Goal: Task Accomplishment & Management: Complete application form

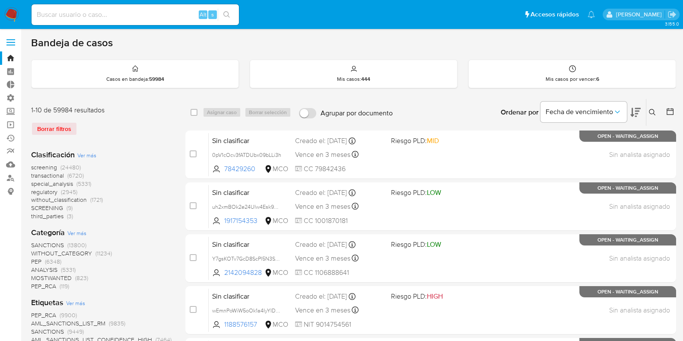
click at [15, 16] on img at bounding box center [11, 14] width 15 height 15
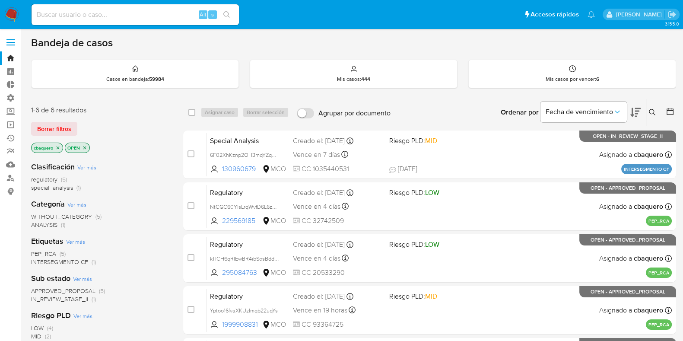
scroll to position [153, 0]
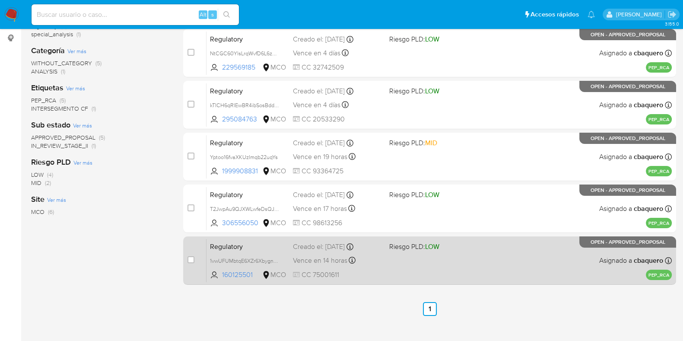
click at [410, 260] on div "Regulatory 1vwUFUMbtqE6XZr6Xbygne8T 160125501 MCO Riesgo PLD: LOW Creado el: 19…" at bounding box center [438, 260] width 465 height 44
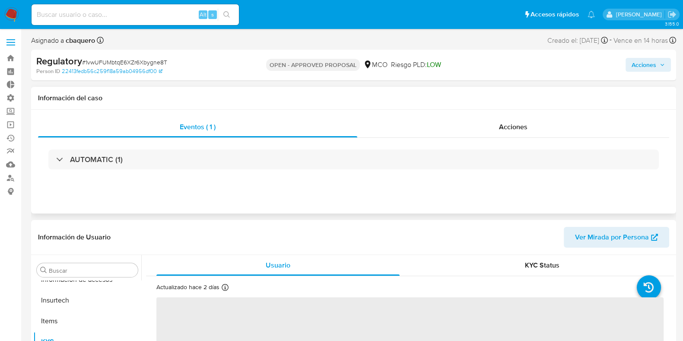
scroll to position [364, 0]
select select "10"
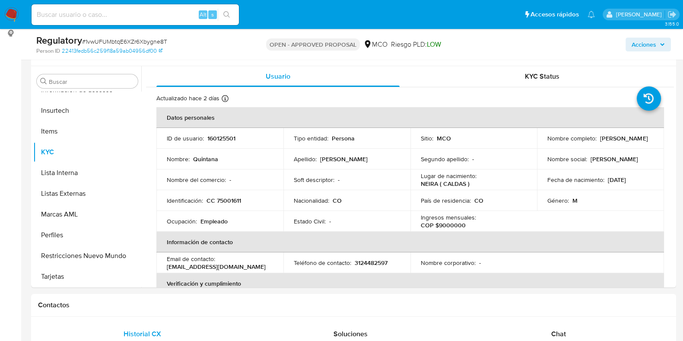
scroll to position [160, 0]
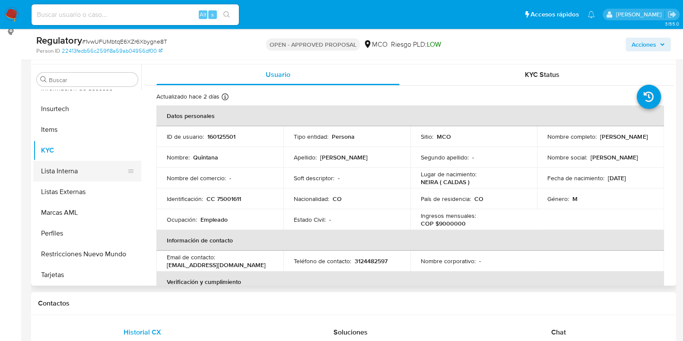
click at [59, 163] on button "Lista Interna" at bounding box center [83, 171] width 101 height 21
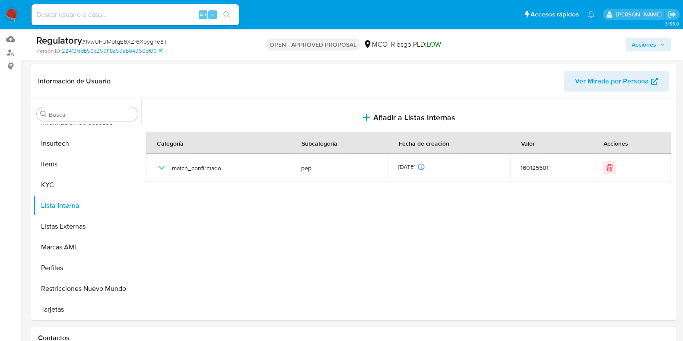
scroll to position [123, 0]
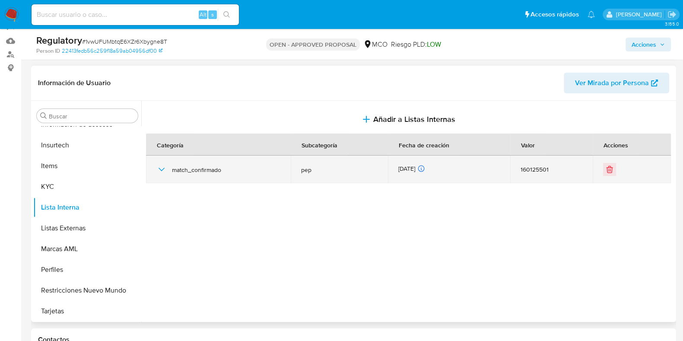
drag, startPoint x: 155, startPoint y: 174, endPoint x: 169, endPoint y: 168, distance: 15.1
click at [169, 168] on td "match_confirmado" at bounding box center [218, 169] width 145 height 28
click at [169, 168] on div "match_confirmado" at bounding box center [218, 169] width 124 height 28
click at [162, 167] on icon "button" at bounding box center [161, 169] width 10 height 10
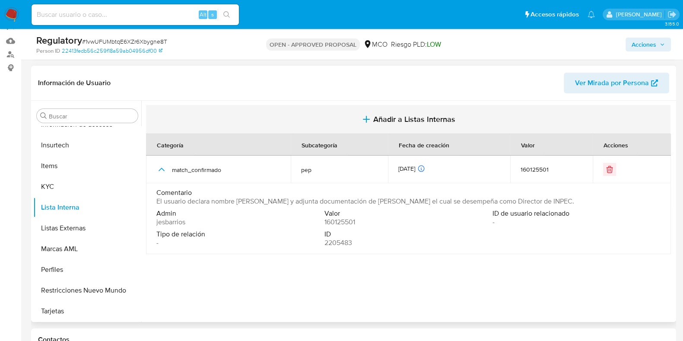
click at [412, 114] on span "Añadir a Listas Internas" at bounding box center [414, 118] width 82 height 9
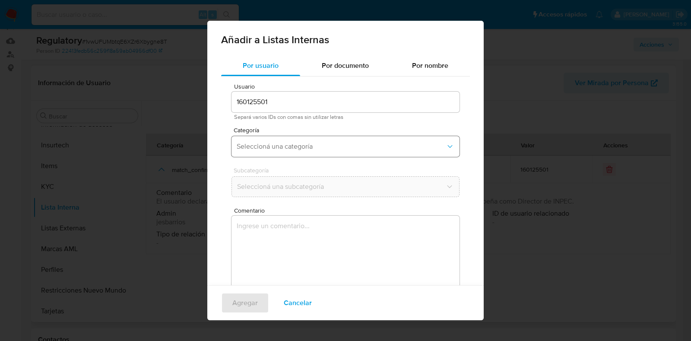
click at [296, 153] on button "Seleccioná una categoría" at bounding box center [345, 146] width 228 height 21
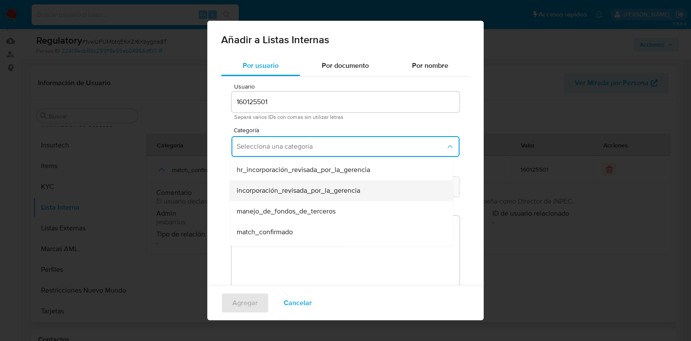
click at [304, 183] on div "incorporación_revisada_por_la_gerencia" at bounding box center [339, 190] width 204 height 21
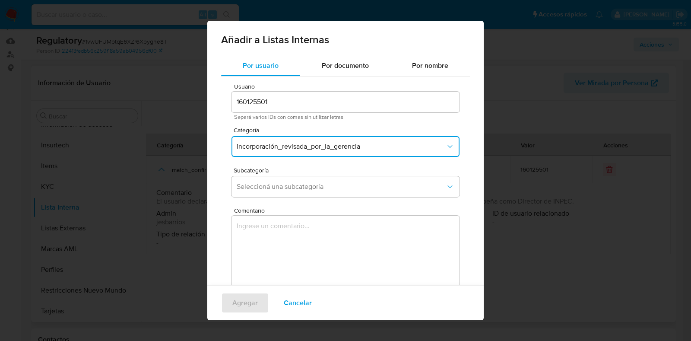
click at [258, 198] on div "Subcategoría Seleccioná una subcategoría" at bounding box center [345, 183] width 228 height 33
click at [258, 197] on div "Subcategoría Seleccioná una subcategoría" at bounding box center [345, 183] width 228 height 33
click at [265, 187] on span "Seleccioná una subcategoría" at bounding box center [341, 186] width 209 height 9
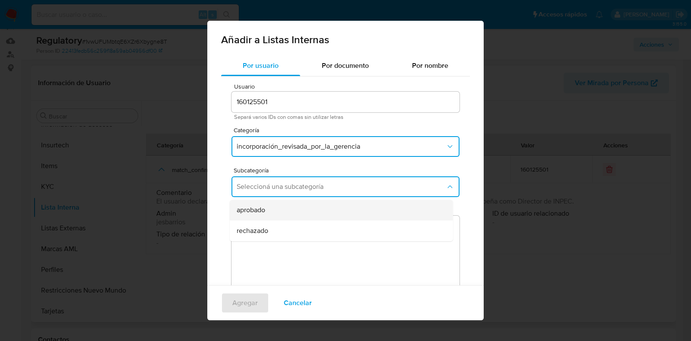
click at [268, 201] on div "aprobado" at bounding box center [339, 209] width 204 height 21
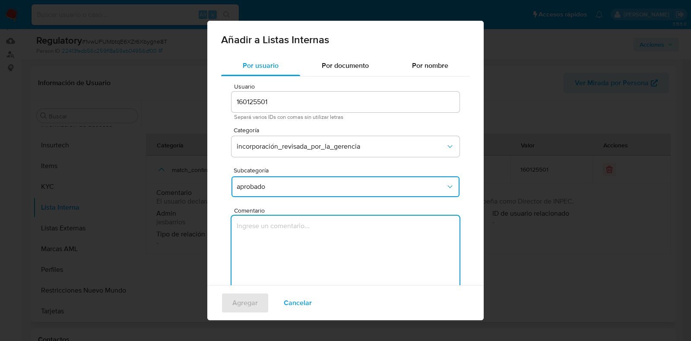
click at [266, 237] on textarea "Comentario" at bounding box center [345, 256] width 228 height 83
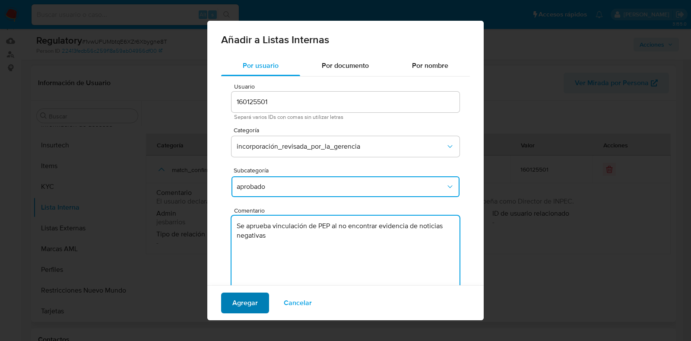
type textarea "Se aprueba vinculación de PEP al no encontrar evidencia de noticias negativas"
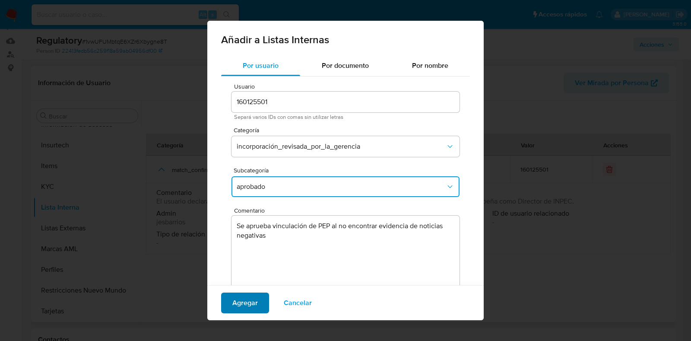
click at [235, 304] on span "Agregar" at bounding box center [244, 302] width 25 height 19
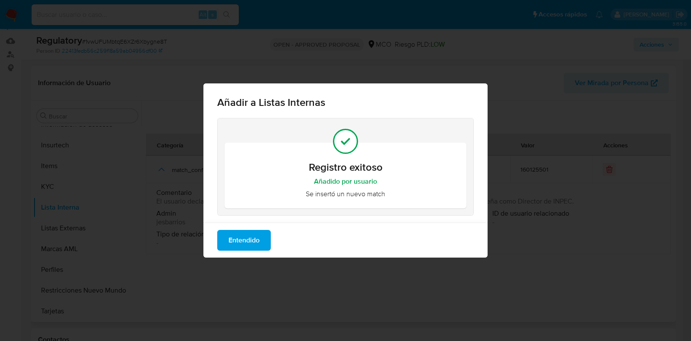
click at [248, 234] on span "Entendido" at bounding box center [243, 240] width 31 height 19
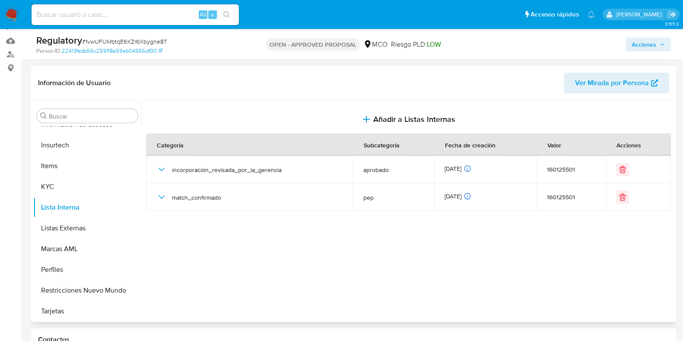
click at [672, 39] on div "Regulatory # 1vwUFUMbtqE6XZr6Xbygne8T Person ID 22413fedb56c259f18a59ab04956df0…" at bounding box center [353, 44] width 645 height 31
click at [642, 42] on span "Acciones" at bounding box center [643, 45] width 25 height 14
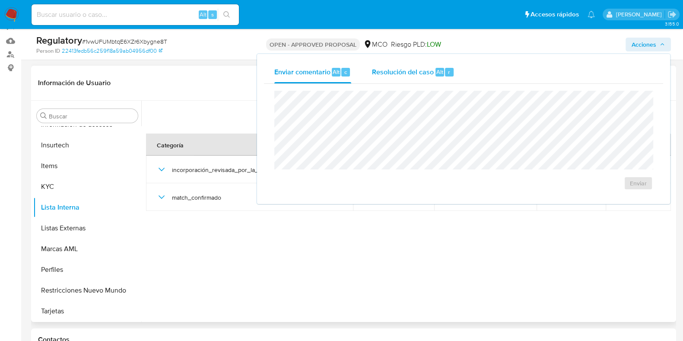
click at [374, 70] on span "Resolución del caso" at bounding box center [403, 71] width 62 height 10
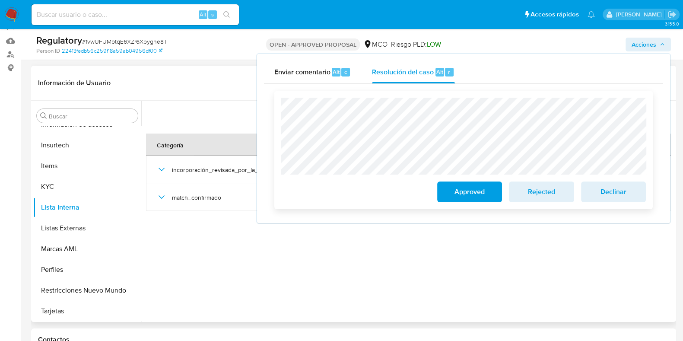
click at [457, 199] on span "Approved" at bounding box center [469, 191] width 42 height 19
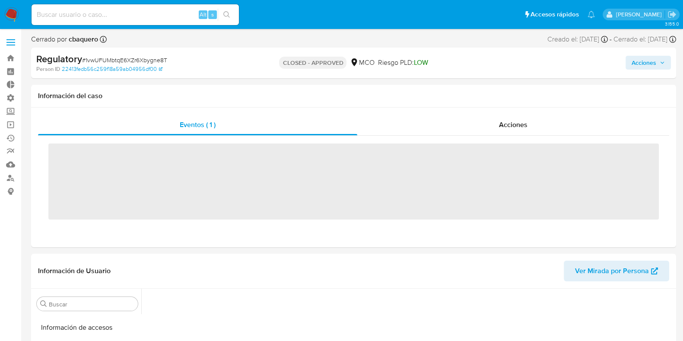
scroll to position [364, 0]
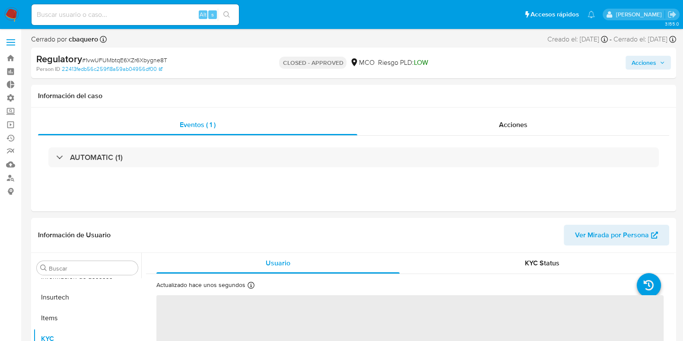
click at [12, 14] on img at bounding box center [11, 14] width 15 height 15
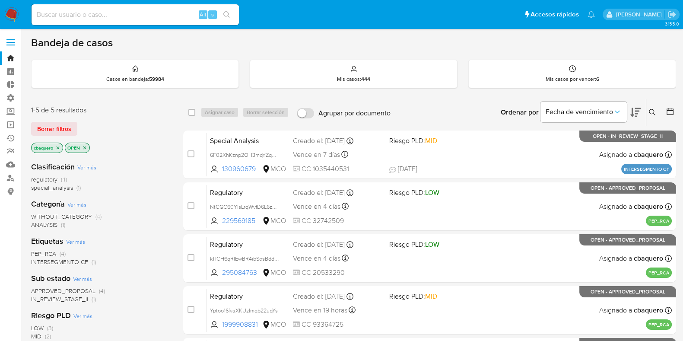
scroll to position [153, 0]
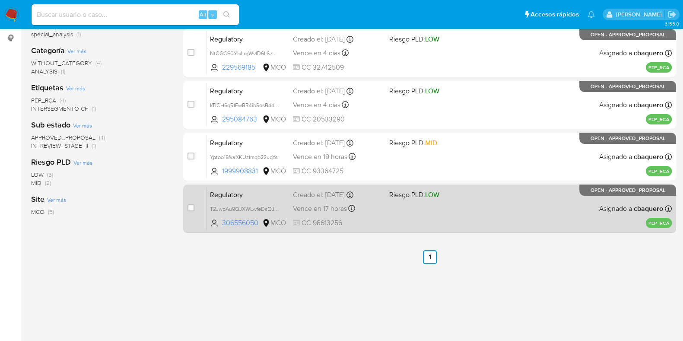
click at [401, 188] on span "Riesgo PLD: LOW" at bounding box center [433, 193] width 89 height 11
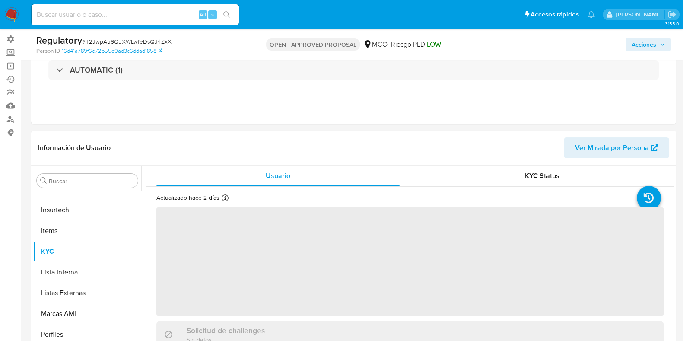
scroll to position [92, 0]
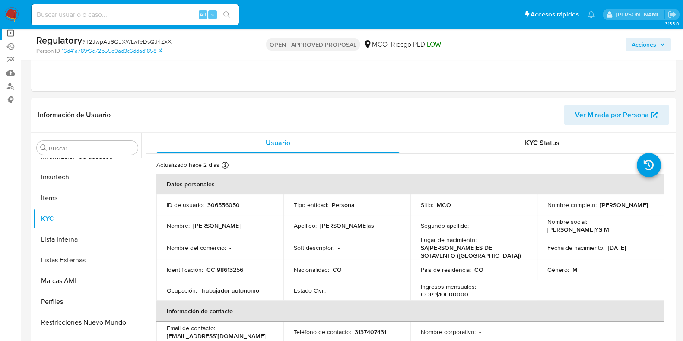
select select "10"
click at [41, 237] on button "Lista Interna" at bounding box center [83, 239] width 101 height 21
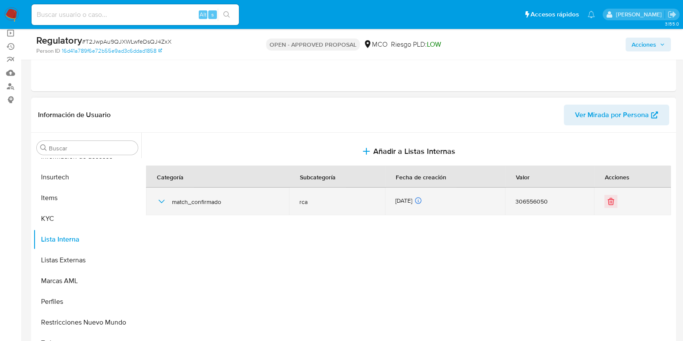
click at [158, 202] on icon "button" at bounding box center [161, 201] width 10 height 10
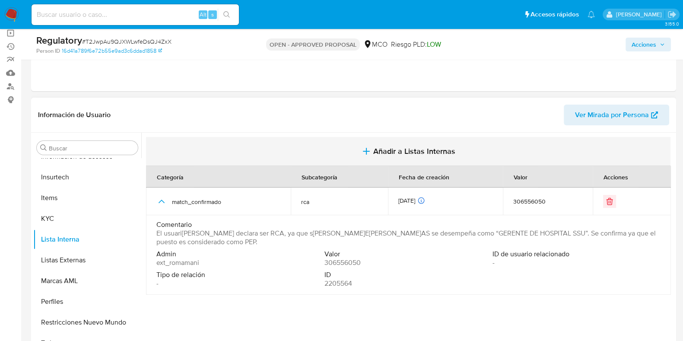
click at [392, 152] on span "Añadir a Listas Internas" at bounding box center [414, 150] width 82 height 9
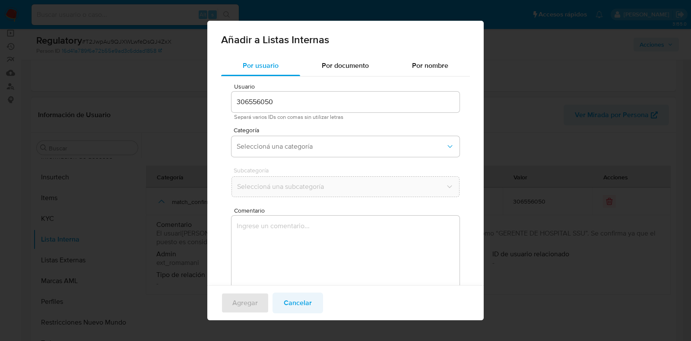
click at [285, 306] on span "Cancelar" at bounding box center [298, 302] width 28 height 19
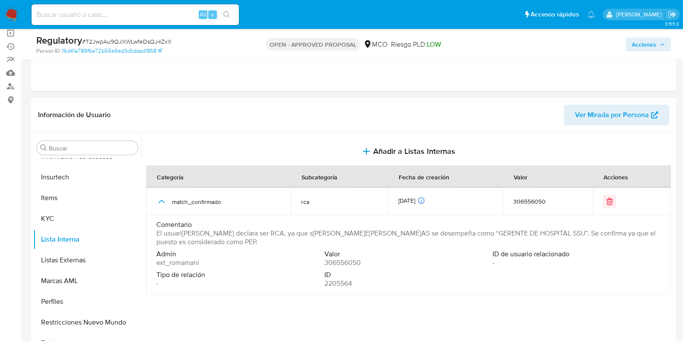
scroll to position [0, 0]
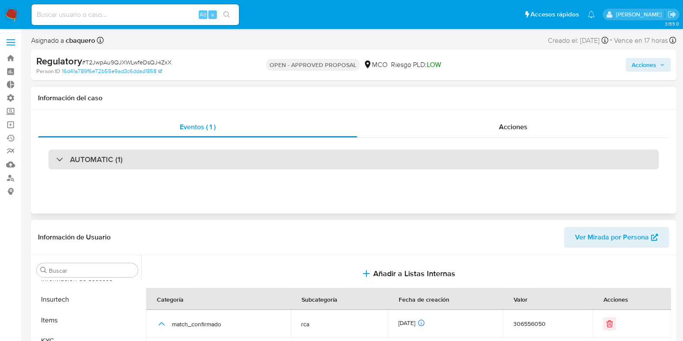
click at [95, 160] on h3 "AUTOMATIC (1)" at bounding box center [96, 159] width 53 height 9
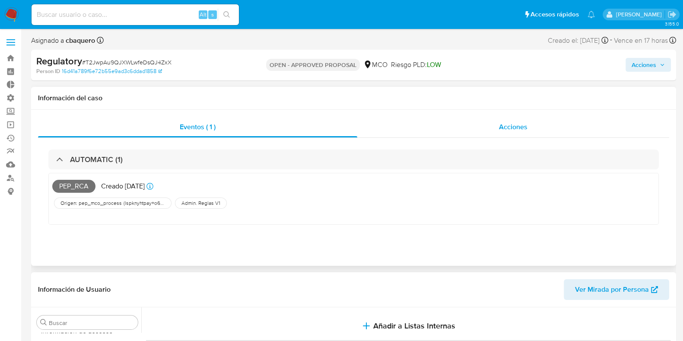
click at [543, 124] on div "Acciones" at bounding box center [513, 127] width 312 height 21
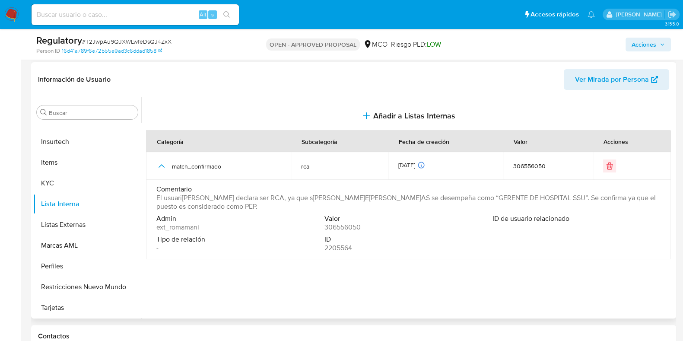
scroll to position [189, 0]
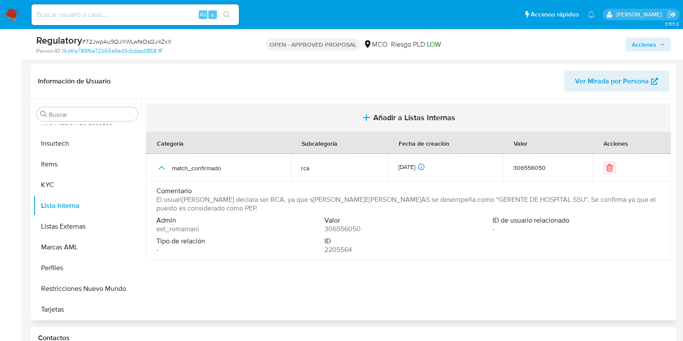
click at [410, 114] on span "Añadir a Listas Internas" at bounding box center [414, 117] width 82 height 9
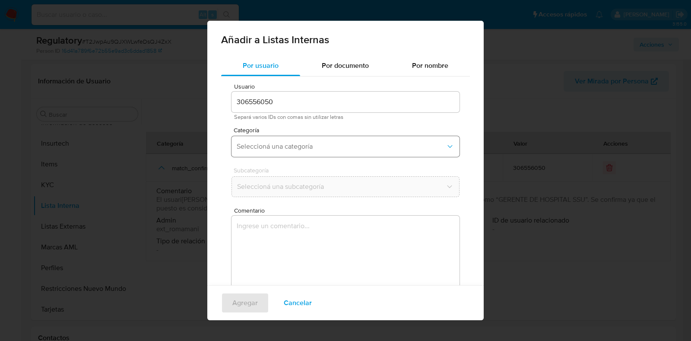
click at [314, 151] on button "Seleccioná una categoría" at bounding box center [345, 146] width 228 height 21
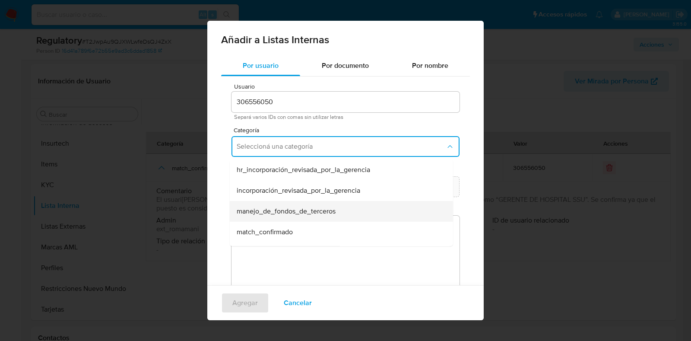
click at [284, 202] on div "manejo_de_fondos_de_terceros" at bounding box center [339, 211] width 204 height 21
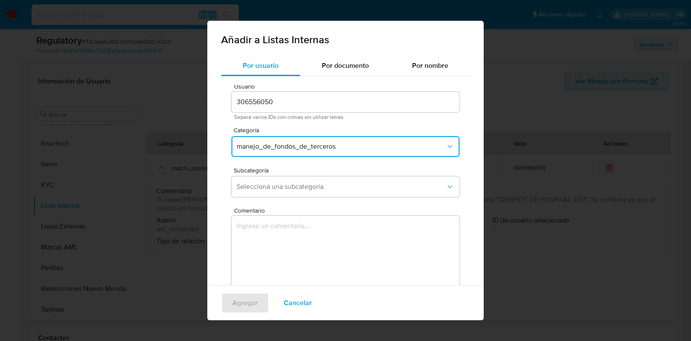
click at [263, 152] on button "manejo_de_fondos_de_terceros" at bounding box center [345, 146] width 228 height 21
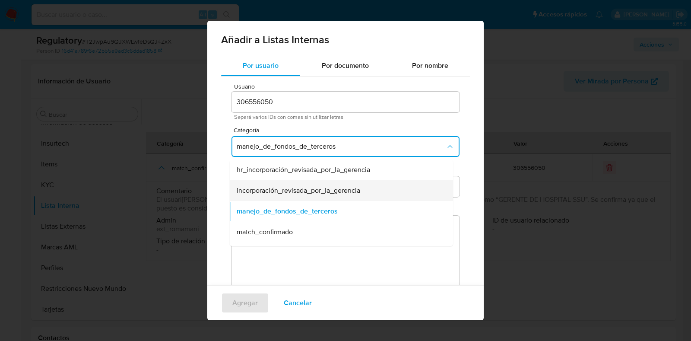
click at [283, 193] on span "incorporación_revisada_por_la_gerencia" at bounding box center [298, 190] width 123 height 9
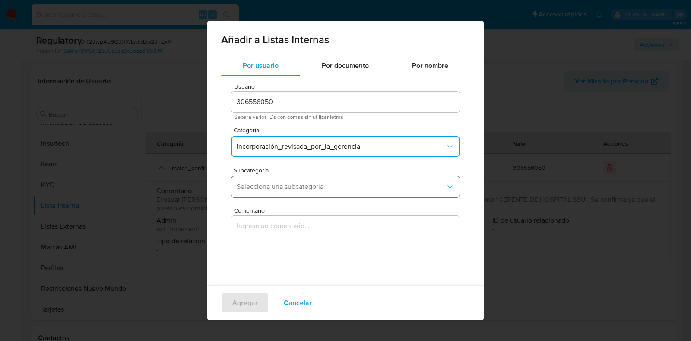
click at [294, 183] on span "Seleccioná una subcategoría" at bounding box center [341, 186] width 209 height 9
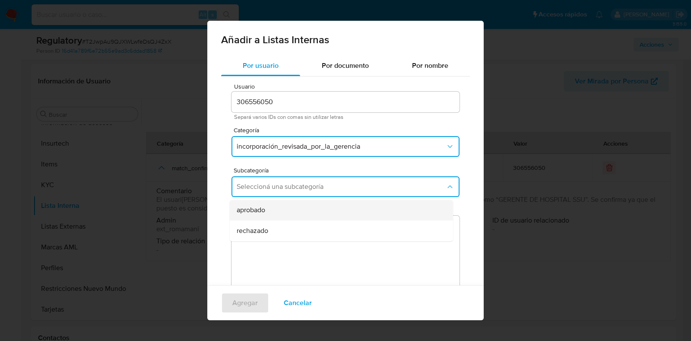
click at [292, 206] on div "aprobado" at bounding box center [339, 209] width 204 height 21
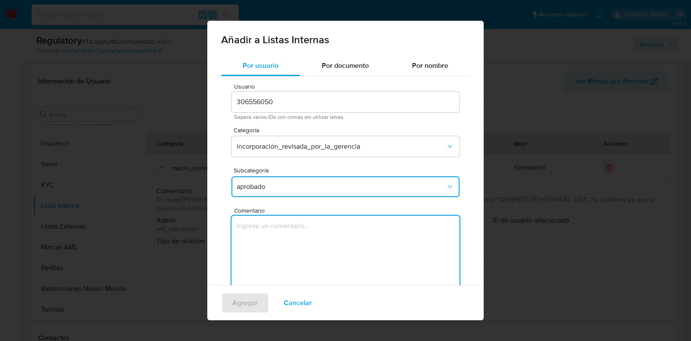
click at [306, 236] on textarea "Comentario" at bounding box center [345, 256] width 228 height 83
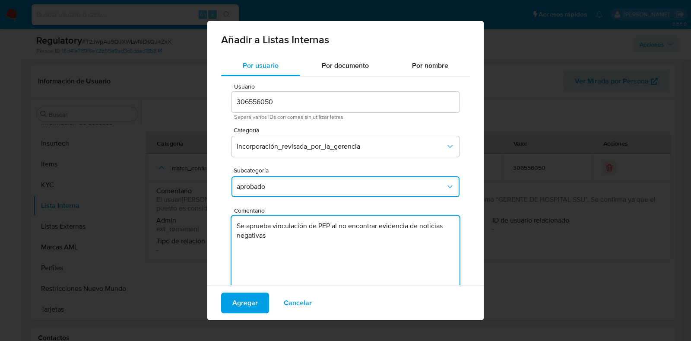
click at [322, 219] on textarea "Se aprueba vinculación de PEP al no encontrar evidencia de noticias negativas" at bounding box center [345, 256] width 228 height 83
click at [341, 219] on textarea "Se aprueba vinculación de RCA al no encontrar evidencia de noticias negativas" at bounding box center [345, 256] width 228 height 83
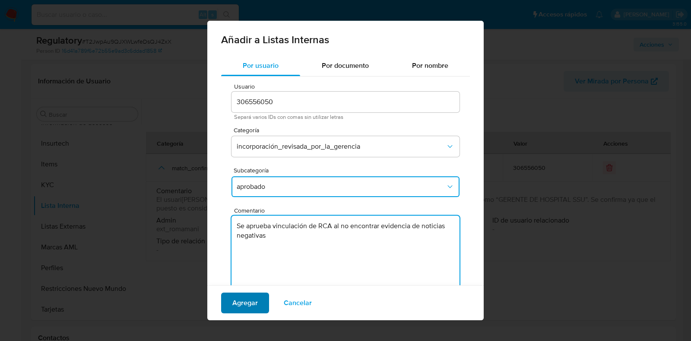
type textarea "Se aprueba vinculación de RCA al no encontrar evidencia de noticias negativas"
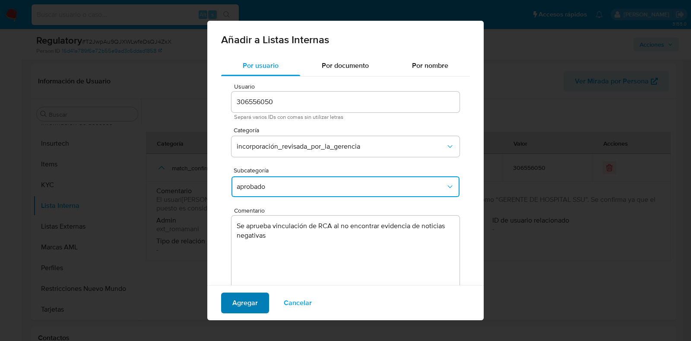
click at [234, 305] on span "Agregar" at bounding box center [244, 302] width 25 height 19
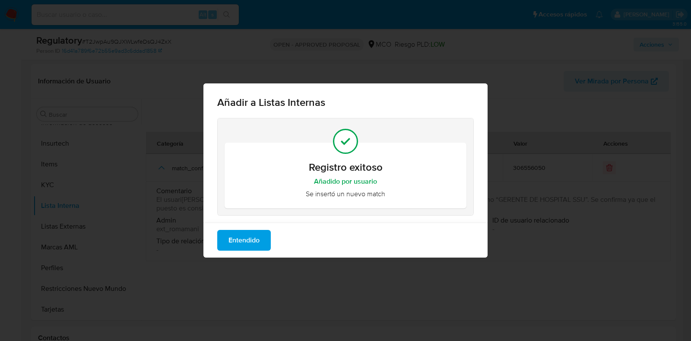
click at [240, 242] on span "Entendido" at bounding box center [243, 240] width 31 height 19
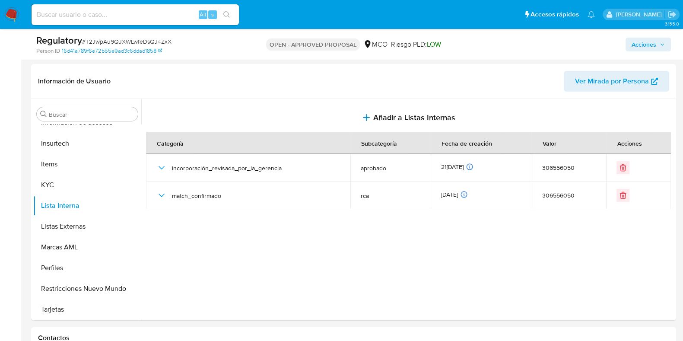
click at [642, 47] on span "Acciones" at bounding box center [643, 45] width 25 height 14
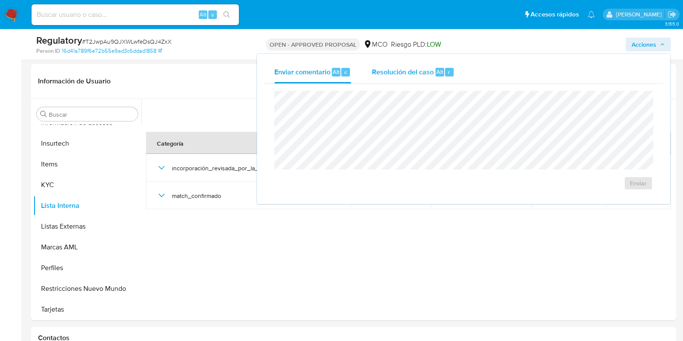
click at [402, 82] on div "Resolución del caso Alt r" at bounding box center [413, 72] width 82 height 22
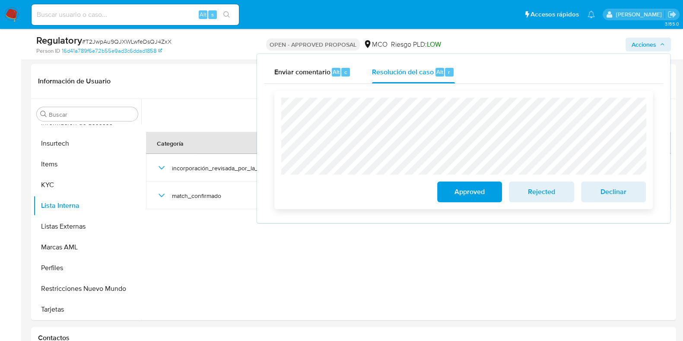
click at [462, 195] on span "Approved" at bounding box center [469, 191] width 42 height 19
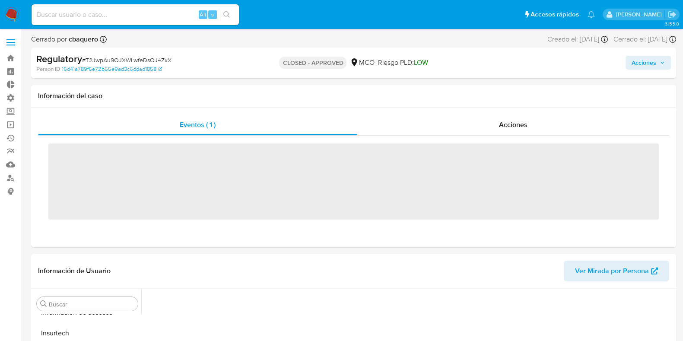
scroll to position [364, 0]
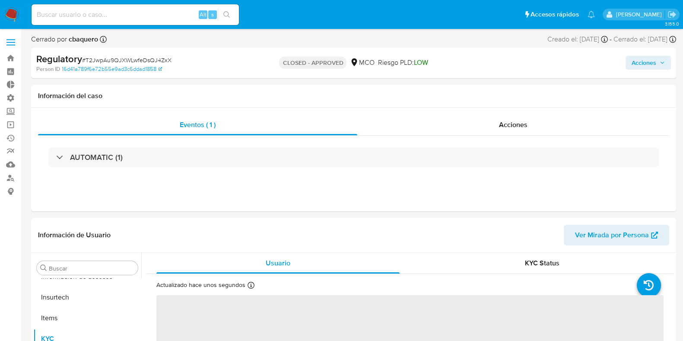
click at [7, 13] on img at bounding box center [11, 14] width 15 height 15
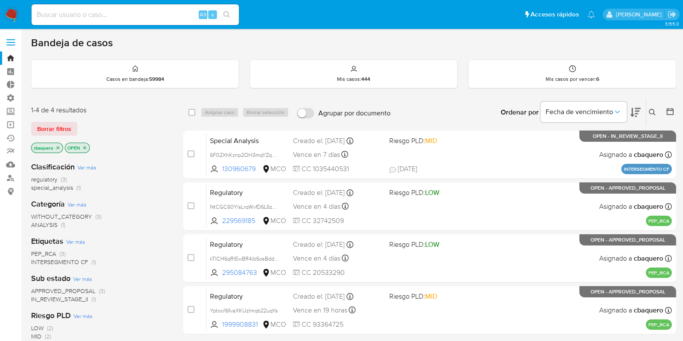
scroll to position [153, 0]
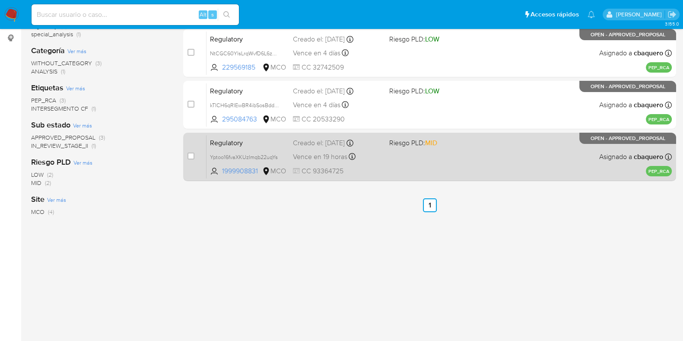
click at [431, 142] on span "MID" at bounding box center [431, 143] width 12 height 10
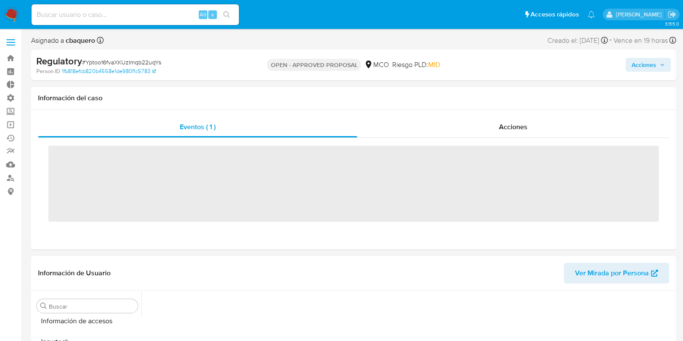
scroll to position [364, 0]
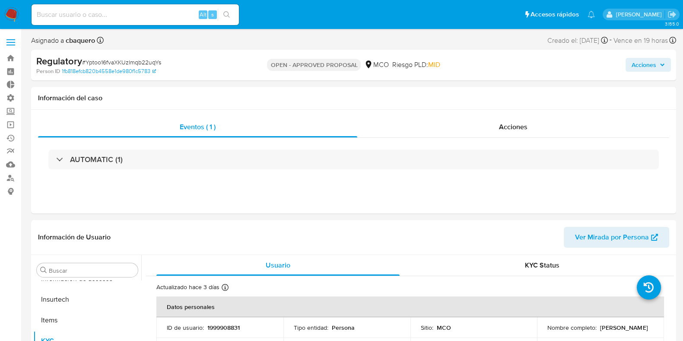
select select "10"
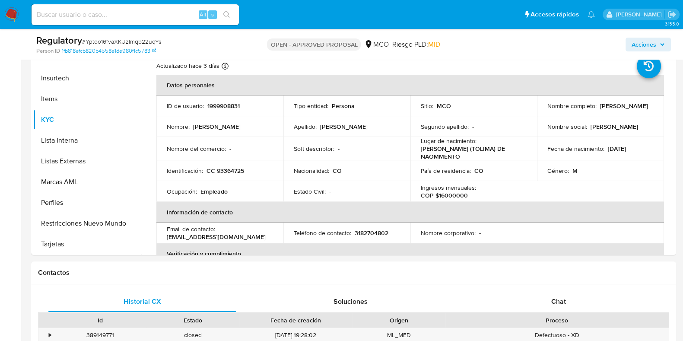
scroll to position [170, 0]
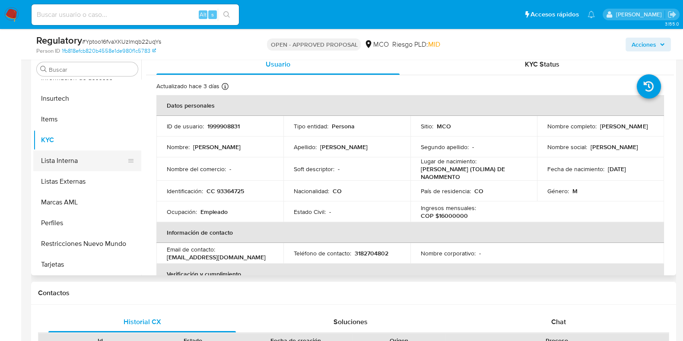
click at [63, 157] on button "Lista Interna" at bounding box center [83, 160] width 101 height 21
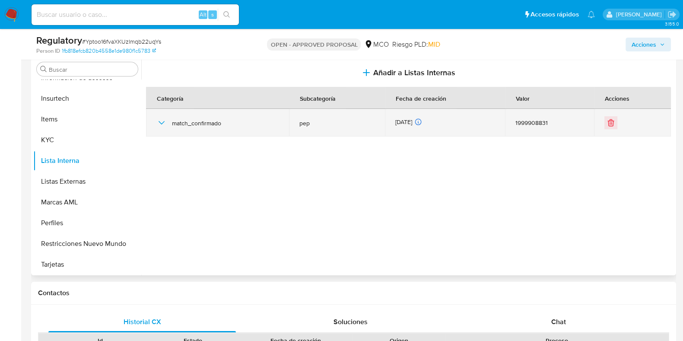
click at [165, 124] on icon "button" at bounding box center [161, 122] width 10 height 10
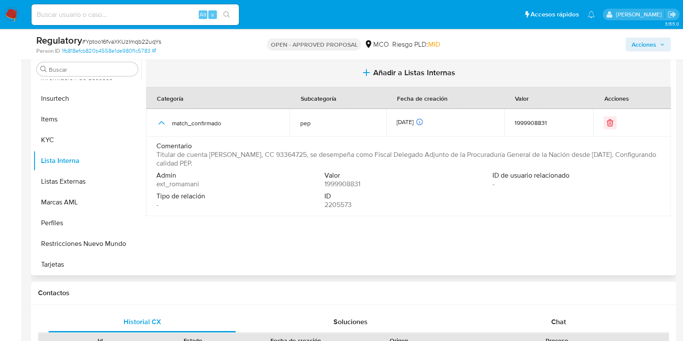
click at [420, 75] on span "Añadir a Listas Internas" at bounding box center [414, 72] width 82 height 9
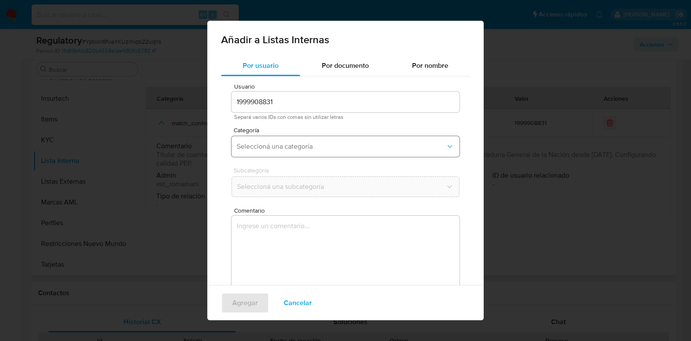
click at [313, 148] on span "Seleccioná una categoría" at bounding box center [341, 146] width 209 height 9
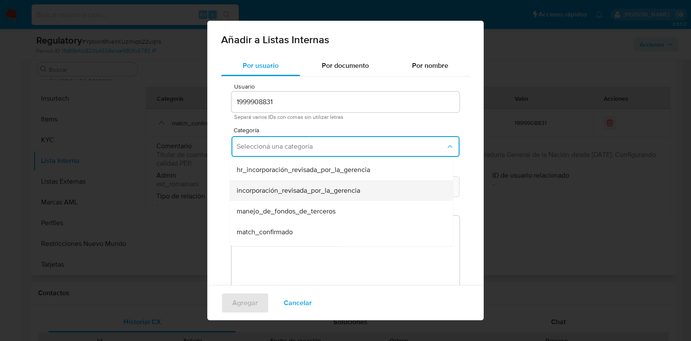
click at [309, 189] on span "incorporación_revisada_por_la_gerencia" at bounding box center [298, 190] width 123 height 9
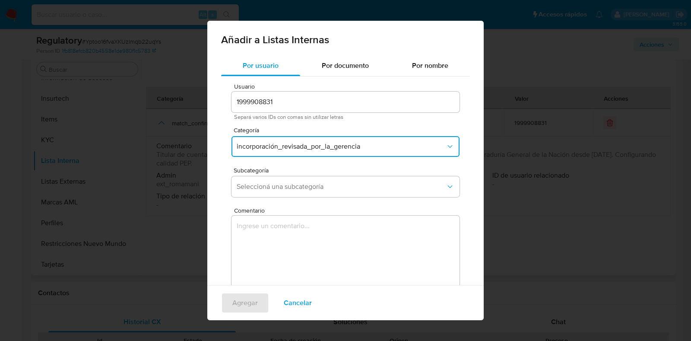
click at [275, 175] on div "Subcategoría Seleccioná una subcategoría" at bounding box center [345, 183] width 228 height 33
click at [283, 188] on span "Seleccioná una subcategoría" at bounding box center [341, 186] width 209 height 9
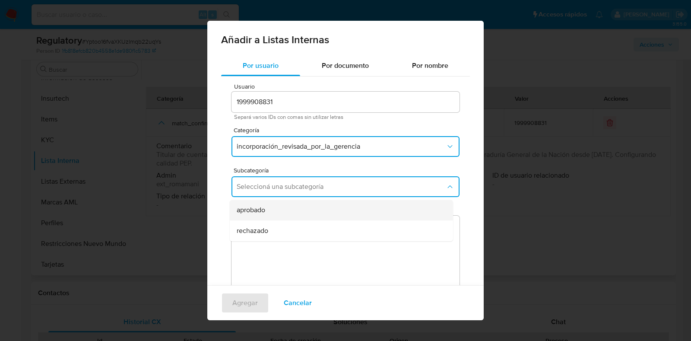
click at [272, 212] on div "aprobado" at bounding box center [339, 209] width 204 height 21
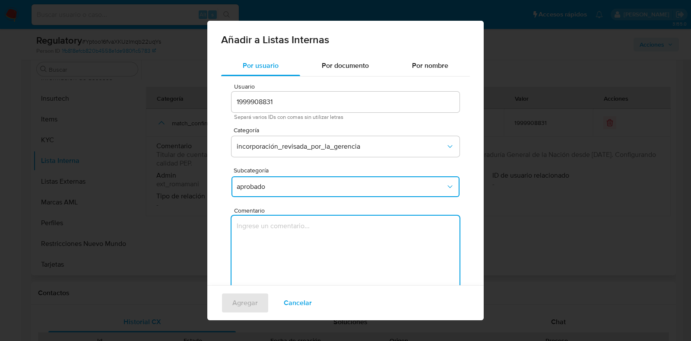
click at [271, 239] on textarea "Comentario" at bounding box center [345, 256] width 228 height 83
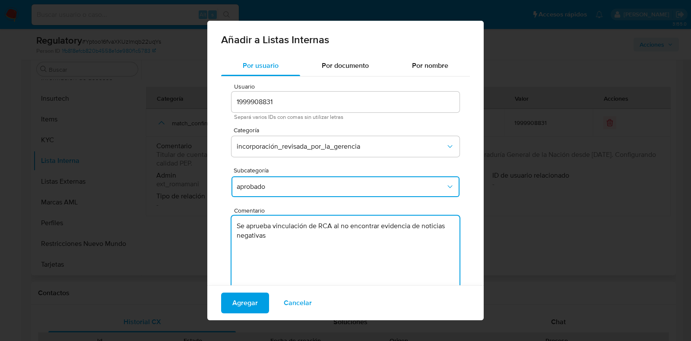
click at [326, 228] on textarea "Se aprueba vinculación de RCA al no encontrar evidencia de noticias negativas" at bounding box center [345, 256] width 228 height 83
click at [238, 231] on textarea "Se aprueba vinculación de PEP al no encontrar evidencia de noticias negativas" at bounding box center [345, 256] width 228 height 83
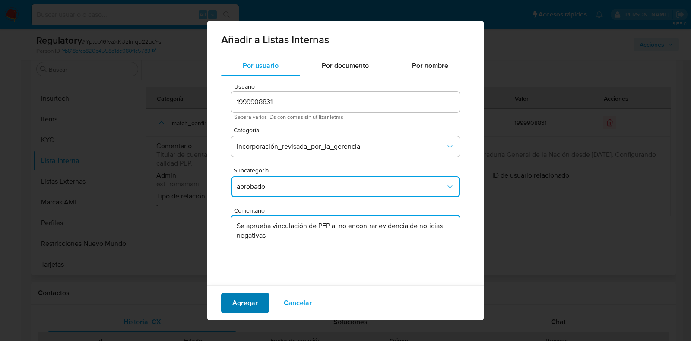
type textarea "Se aprueba vinculación de PEP al no encontrar evidencia de noticias negativas"
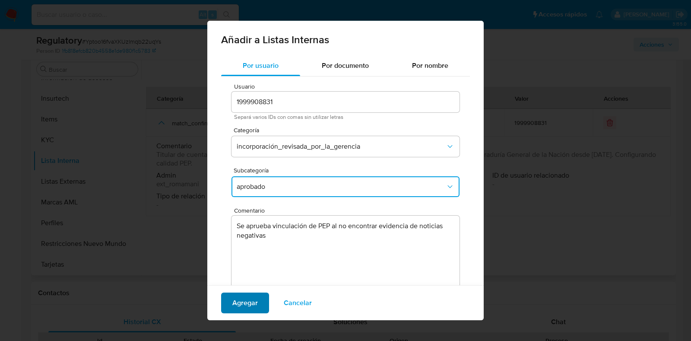
click at [231, 310] on button "Agregar" at bounding box center [245, 302] width 48 height 21
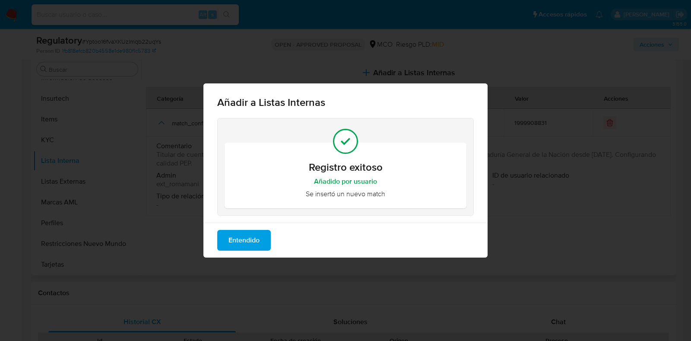
click at [247, 238] on span "Entendido" at bounding box center [243, 240] width 31 height 19
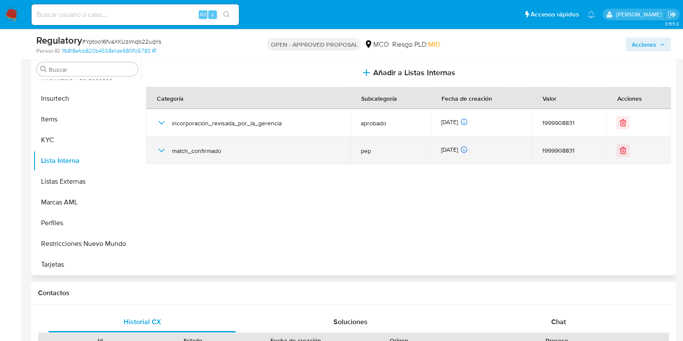
click at [162, 145] on icon "button" at bounding box center [161, 150] width 10 height 10
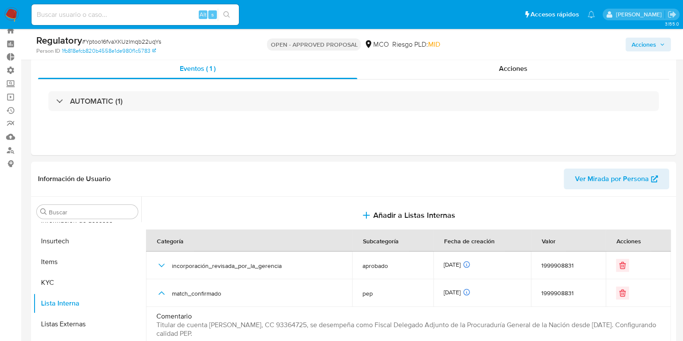
scroll to position [13, 0]
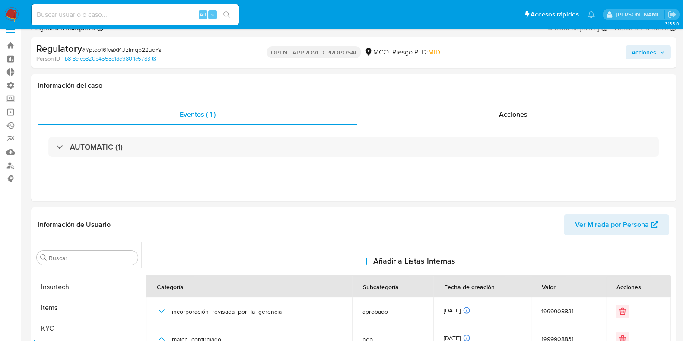
click at [647, 47] on span "Acciones" at bounding box center [643, 52] width 25 height 14
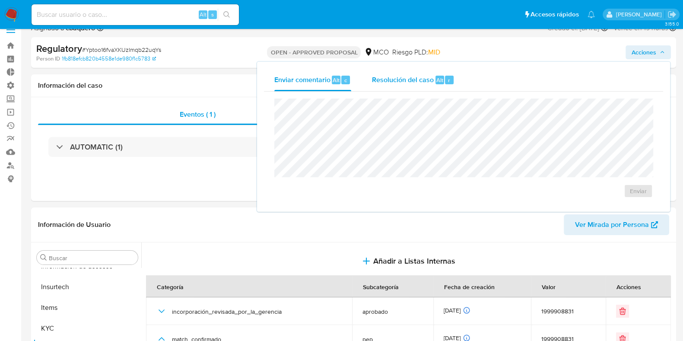
click at [414, 82] on span "Resolución del caso" at bounding box center [403, 80] width 62 height 10
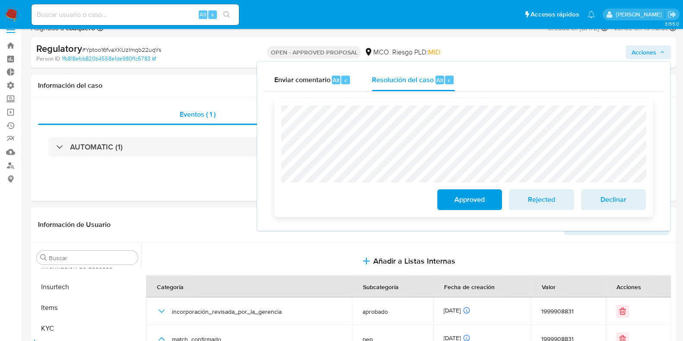
click at [450, 202] on span "Approved" at bounding box center [469, 199] width 42 height 19
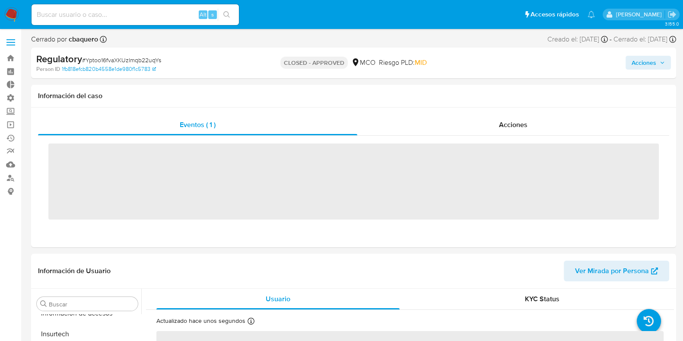
scroll to position [364, 0]
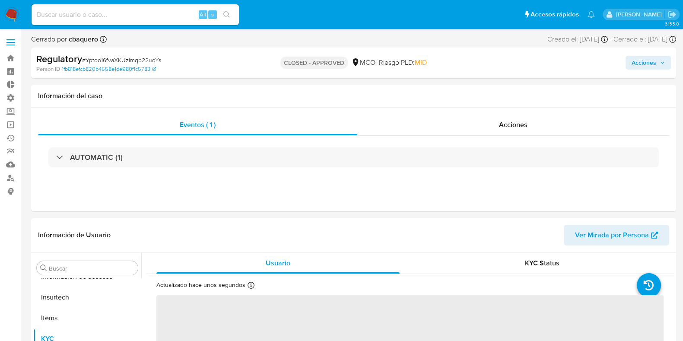
click at [15, 11] on img at bounding box center [11, 14] width 15 height 15
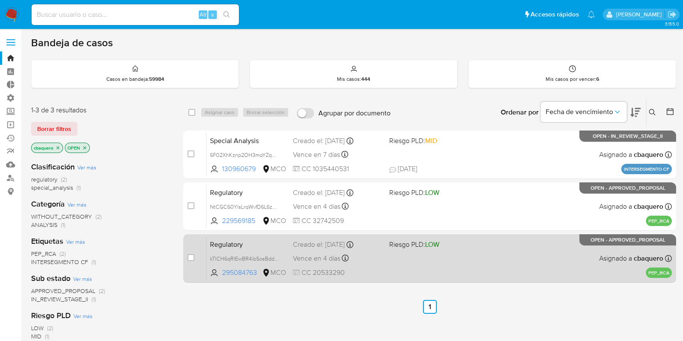
click at [415, 264] on div "Regulatory kTICH6qRIEwBR4ibSosBddeG 295084763 MCO Riesgo PLD: LOW Creado el: [D…" at bounding box center [438, 258] width 465 height 44
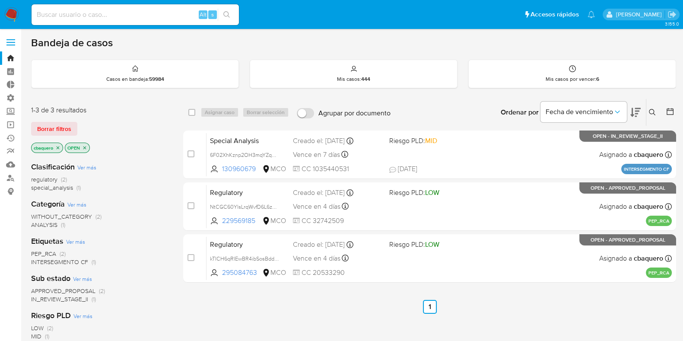
click at [4, 18] on img at bounding box center [11, 14] width 15 height 15
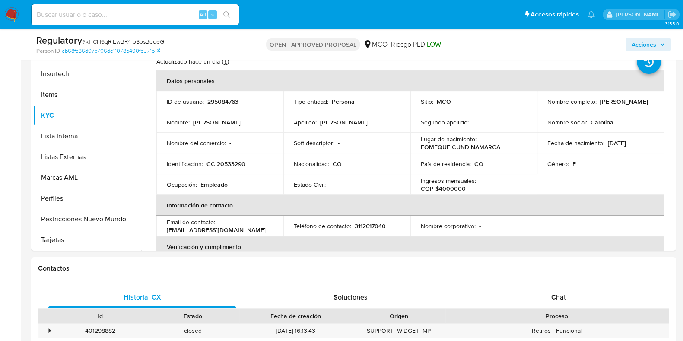
scroll to position [166, 0]
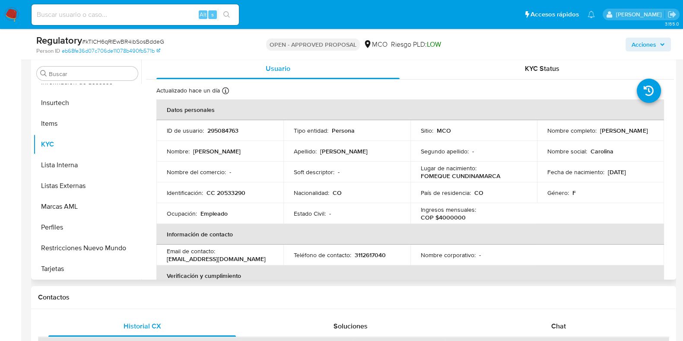
select select "10"
click at [51, 169] on button "Lista Interna" at bounding box center [83, 165] width 101 height 21
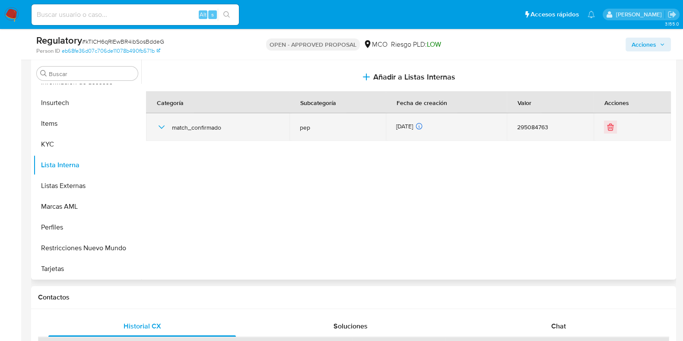
click at [160, 120] on div "match_confirmado" at bounding box center [217, 127] width 123 height 28
click at [160, 122] on icon "button" at bounding box center [161, 127] width 10 height 10
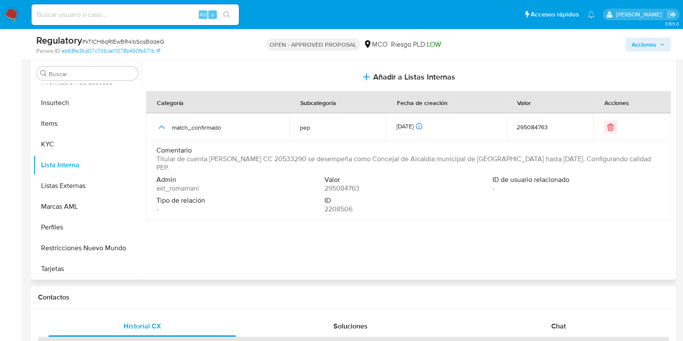
drag, startPoint x: 286, startPoint y: 159, endPoint x: 210, endPoint y: 158, distance: 76.0
click at [210, 158] on span "Titular de cuenta Yudy Carolina Rojas Rojas CC 20533290 se desempeña como Conce…" at bounding box center [407, 163] width 502 height 17
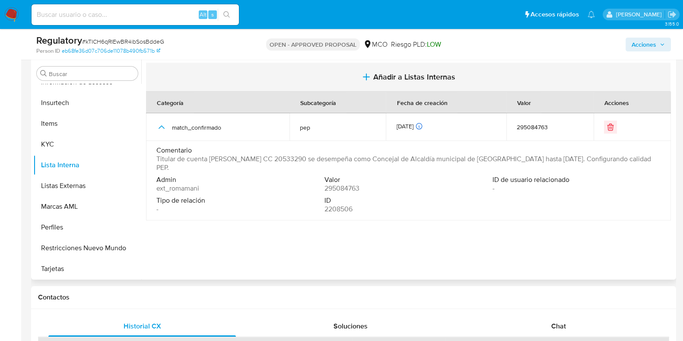
click at [433, 86] on button "Añadir a Listas Internas" at bounding box center [408, 77] width 524 height 29
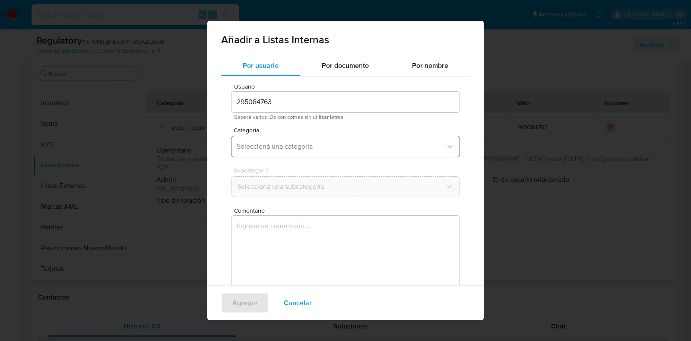
click at [303, 152] on button "Seleccioná una categoría" at bounding box center [345, 146] width 228 height 21
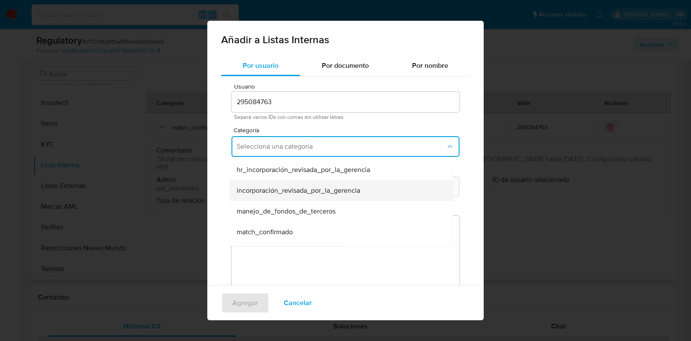
click at [284, 186] on span "incorporación_revisada_por_la_gerencia" at bounding box center [298, 190] width 123 height 9
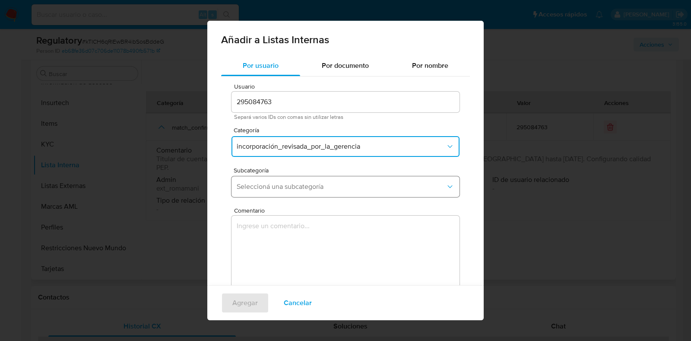
click at [345, 189] on span "Seleccioná una subcategoría" at bounding box center [341, 186] width 209 height 9
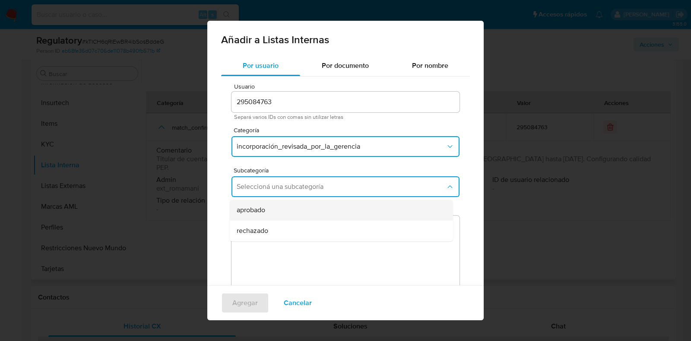
click at [287, 206] on div "aprobado" at bounding box center [339, 209] width 204 height 21
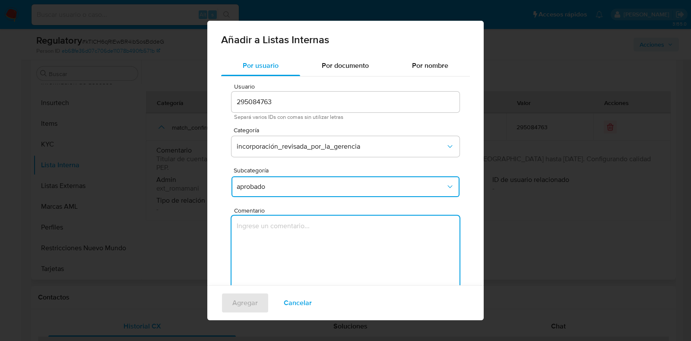
click at [297, 229] on textarea "Comentario" at bounding box center [345, 256] width 228 height 83
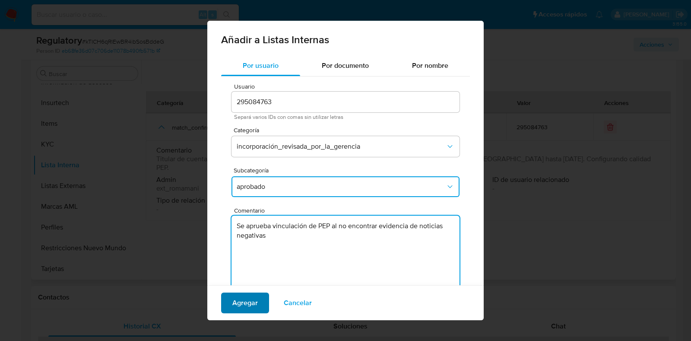
type textarea "Se aprueba vinculación de PEP al no encontrar evidencia de noticias negativas"
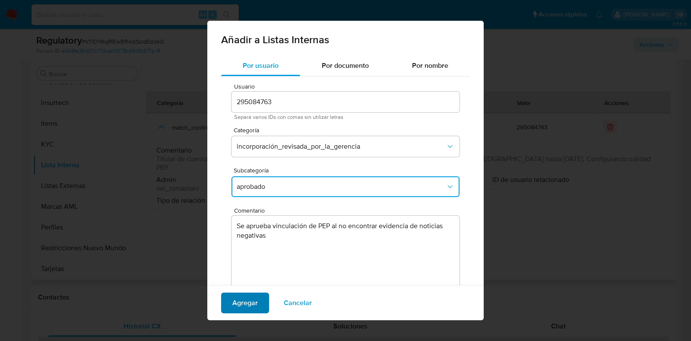
click at [245, 306] on span "Agregar" at bounding box center [244, 302] width 25 height 19
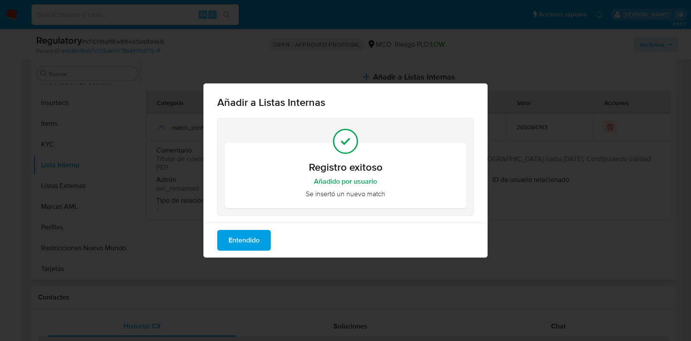
click at [249, 241] on span "Entendido" at bounding box center [243, 240] width 31 height 19
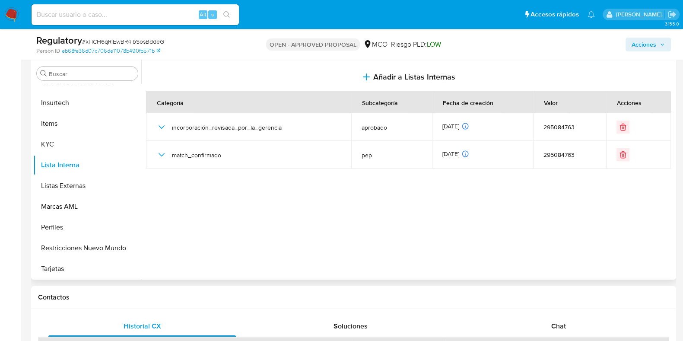
click at [627, 50] on button "Acciones" at bounding box center [647, 45] width 45 height 14
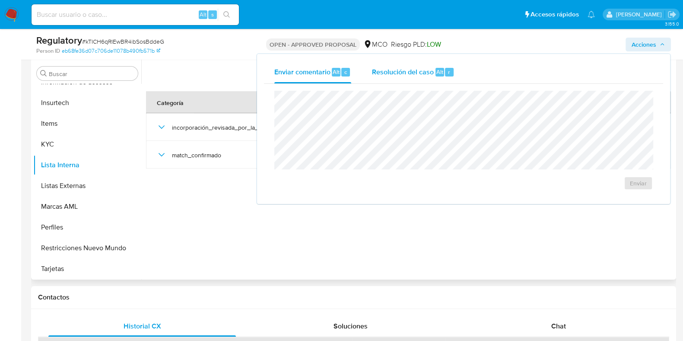
click at [423, 76] on div "Resolución del caso Alt r" at bounding box center [413, 72] width 82 height 22
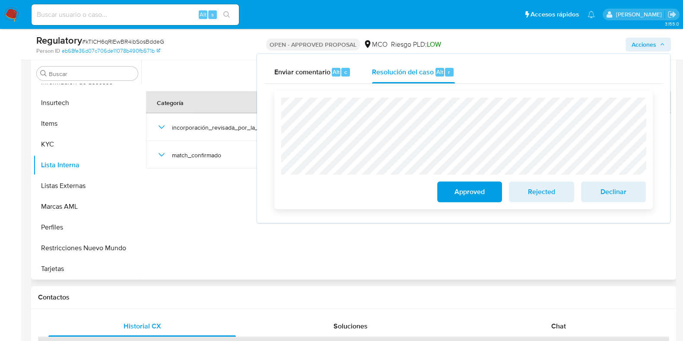
click at [466, 185] on span "Approved" at bounding box center [469, 191] width 42 height 19
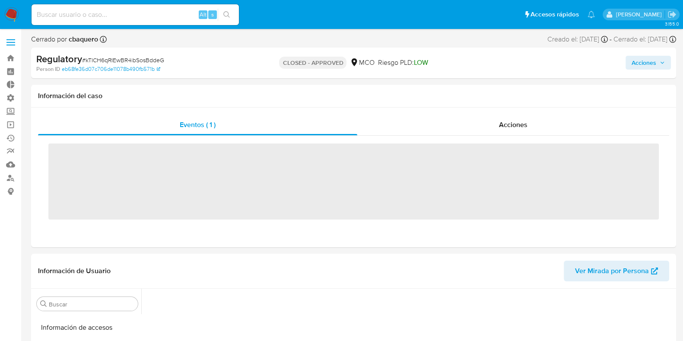
scroll to position [364, 0]
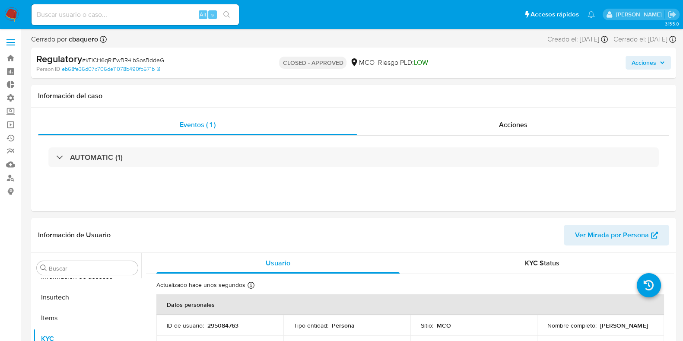
select select "10"
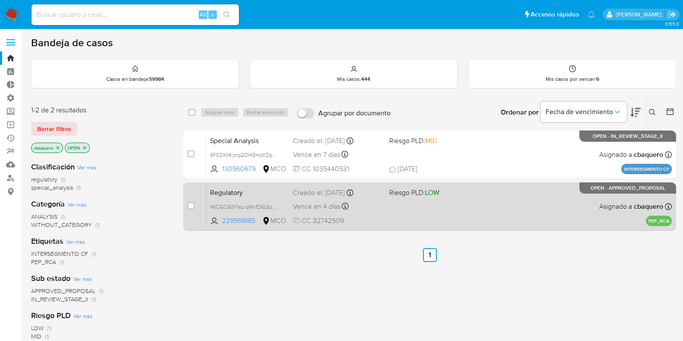
click at [418, 219] on div "Regulatory NtCGC60YlsLrqWvfD6L6z4zb 229569185 MCO Riesgo PLD: LOW Creado el: [D…" at bounding box center [438, 206] width 465 height 44
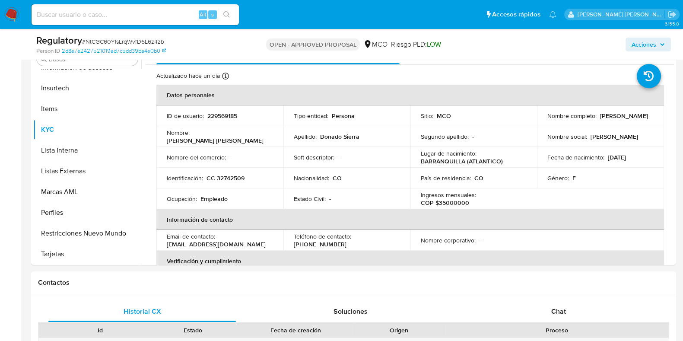
scroll to position [194, 0]
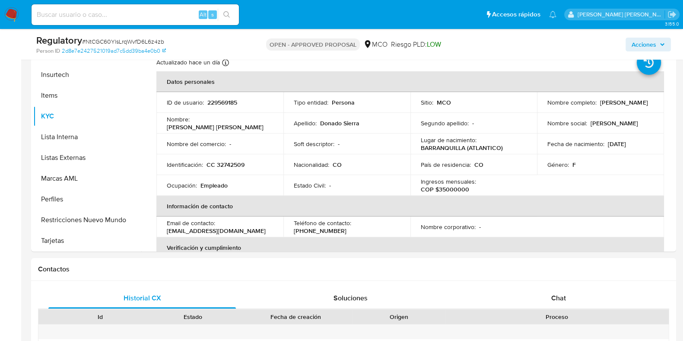
select select "10"
